Goal: Task Accomplishment & Management: Manage account settings

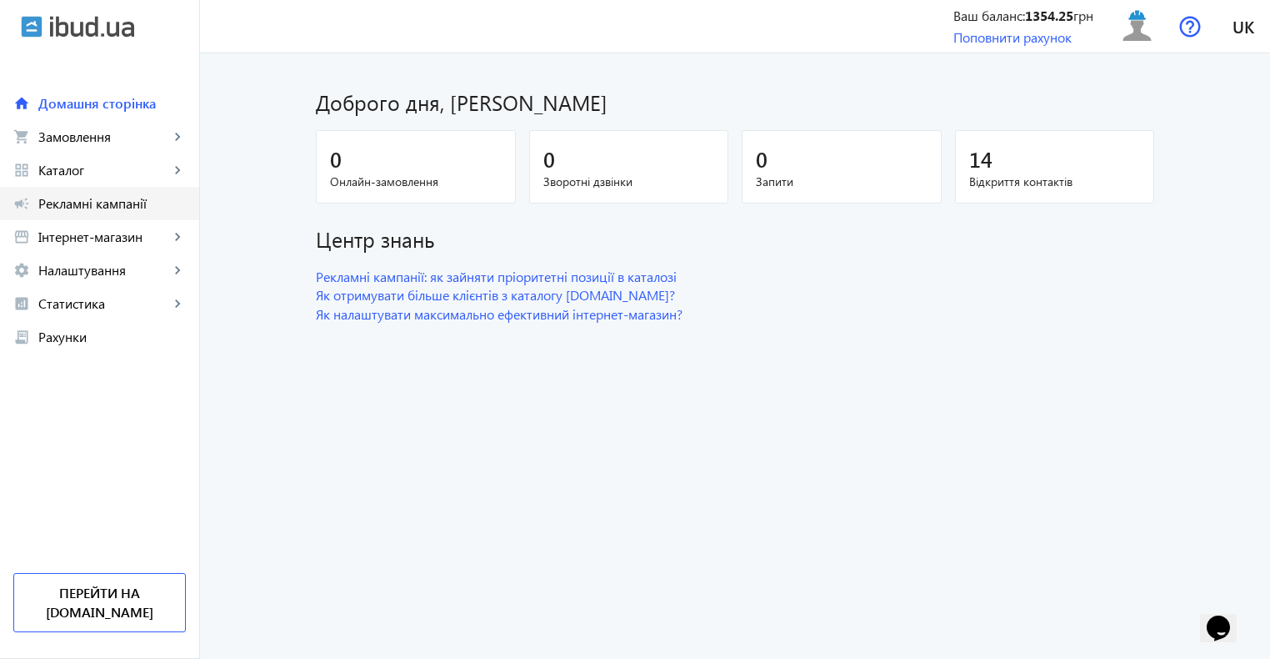
click at [103, 203] on span "Рекламні кампанії" at bounding box center [112, 203] width 148 height 17
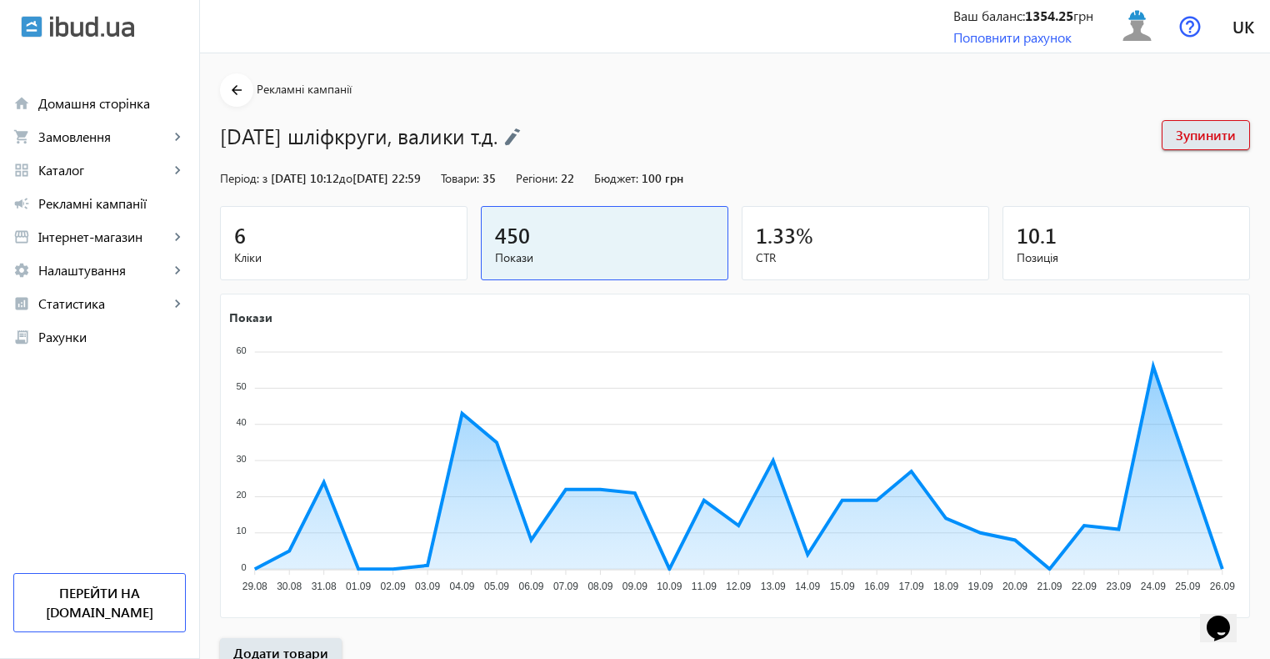
click at [370, 228] on div "6" at bounding box center [343, 234] width 219 height 29
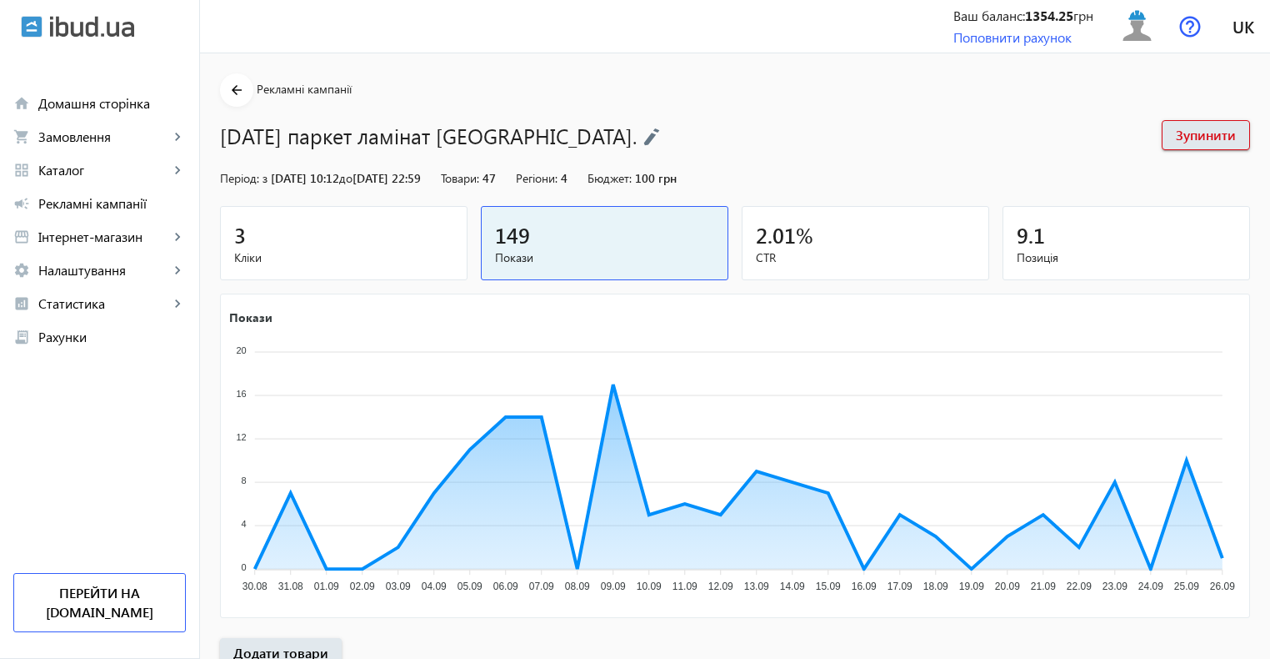
click at [386, 238] on div "3" at bounding box center [343, 234] width 219 height 29
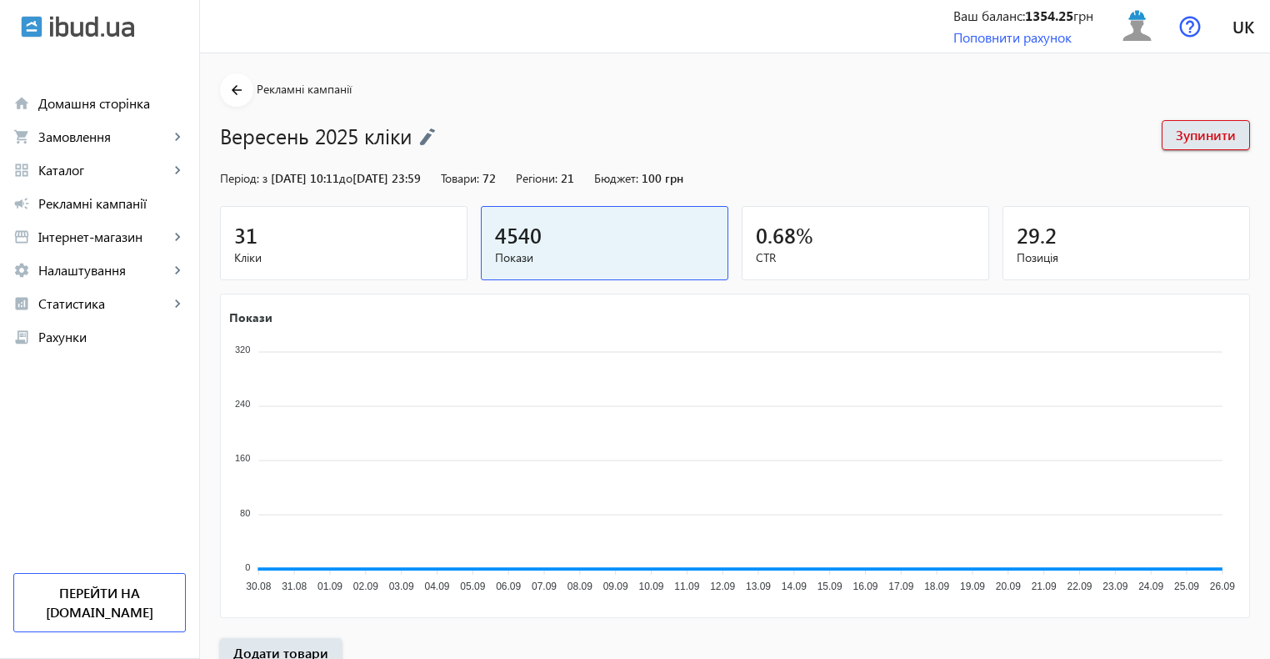
click at [323, 240] on div "31" at bounding box center [343, 234] width 219 height 29
